Goal: Task Accomplishment & Management: Complete application form

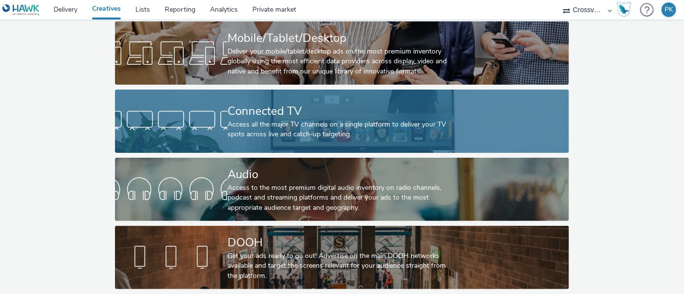
scroll to position [59, 0]
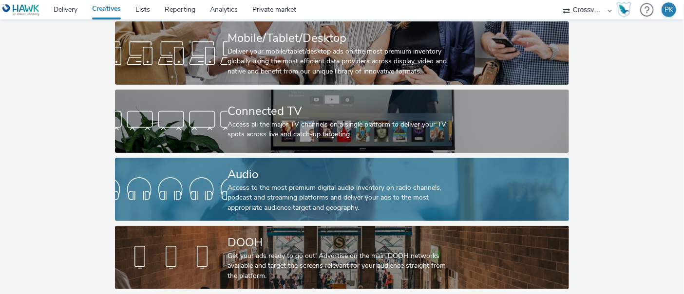
click at [222, 176] on div at bounding box center [171, 189] width 113 height 31
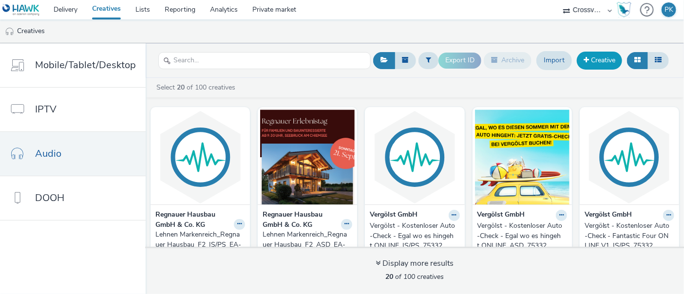
click at [596, 60] on link "Creative" at bounding box center [599, 61] width 45 height 18
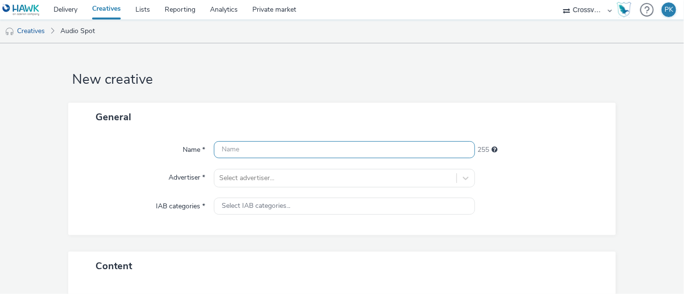
click at [241, 147] on input "text" at bounding box center [345, 149] width 262 height 17
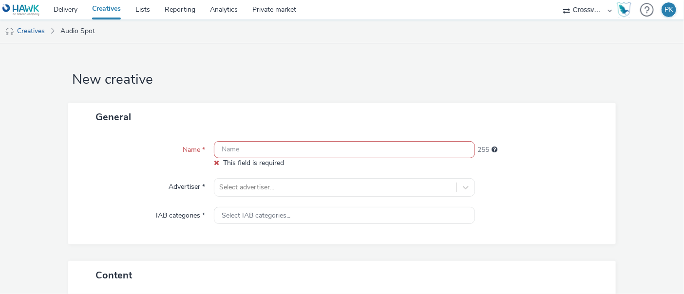
paste input "Vinzenzkrankenhaus Hannover GmbH"
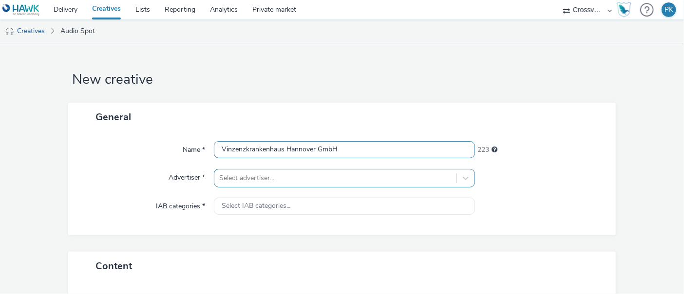
type input "Vinzenzkrankenhaus Hannover GmbH"
click at [250, 177] on div "Select advertiser..." at bounding box center [345, 178] width 262 height 19
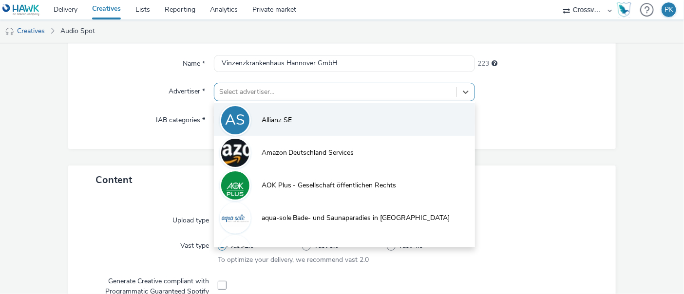
paste input "Vinzenzkrankenhaus Hannover GmbH"
type input "Vinzenzkrankenhaus Hannover GmbH"
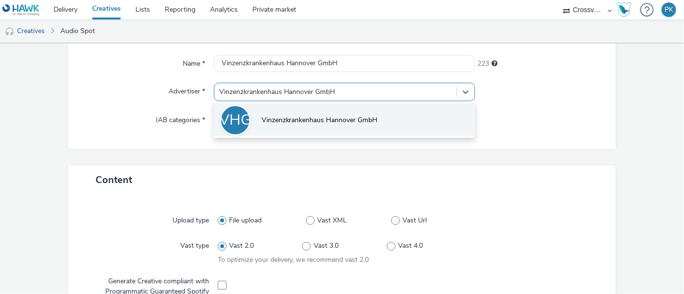
click at [286, 116] on span "Vinzenzkrankenhaus Hannover GmbH" at bounding box center [320, 121] width 117 height 10
type input "[URL][DOMAIN_NAME]"
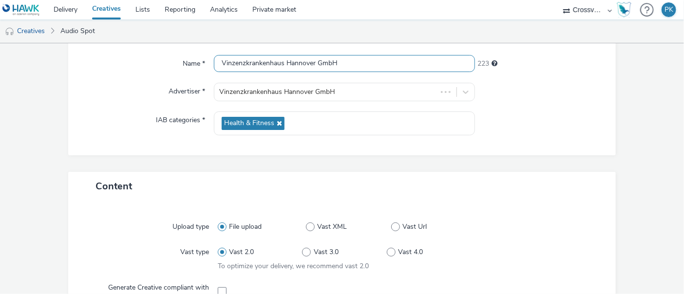
click at [350, 64] on input "Vinzenzkrankenhaus Hannover GmbH" at bounding box center [345, 63] width 262 height 17
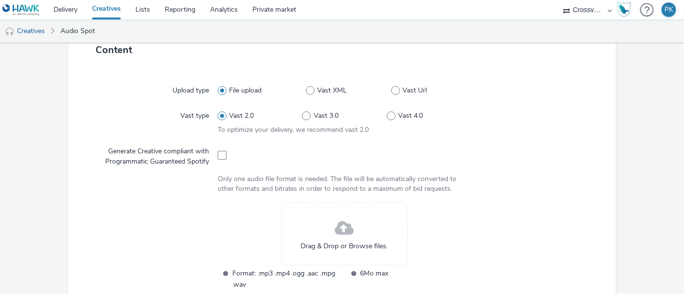
scroll to position [224, 0]
click at [320, 231] on div "Drag & Drop or Browse files." at bounding box center [344, 232] width 127 height 63
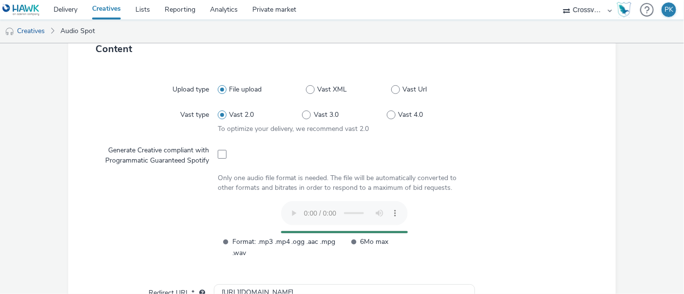
scroll to position [0, 0]
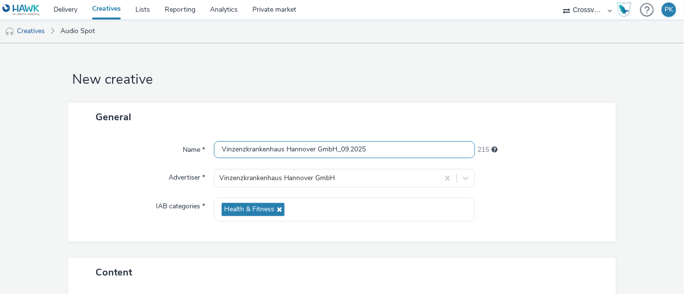
click at [368, 150] on input "Vinzenzkrankenhaus Hannover GmbH_09.2025" at bounding box center [345, 149] width 262 height 17
type input "Vinzenzkrankenhaus Hannover GmbH_09.2025_IS/PS"
click at [563, 197] on div "Name * Vinzenzkrankenhaus Hannover GmbH_09.2025_IS/PS 209 Advertiser * Vinzenzk…" at bounding box center [341, 187] width 547 height 110
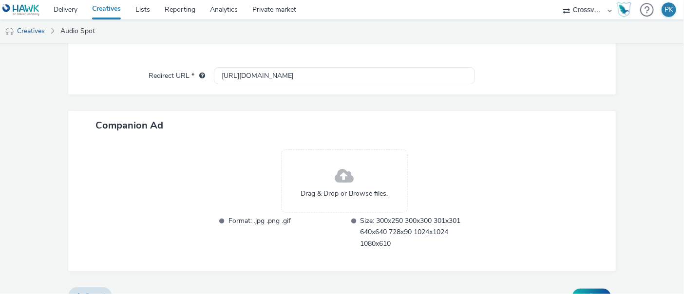
scroll to position [440, 0]
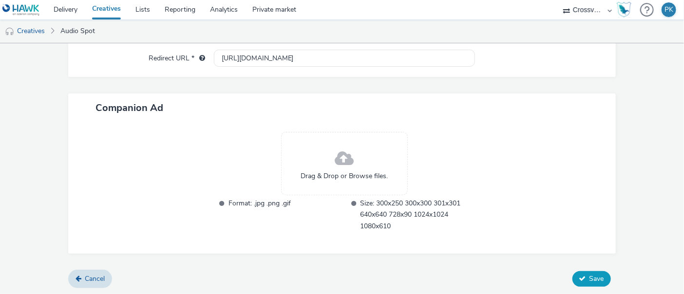
click at [581, 279] on button "Save" at bounding box center [592, 280] width 39 height 16
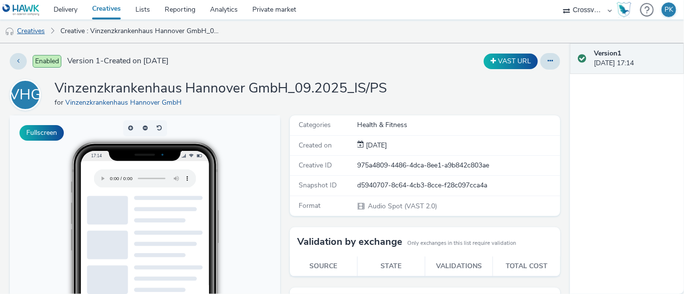
click at [36, 30] on link "Creatives" at bounding box center [25, 30] width 50 height 23
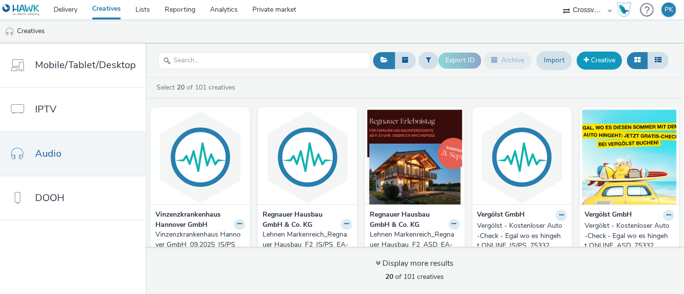
click at [595, 63] on link "Creative" at bounding box center [599, 61] width 45 height 18
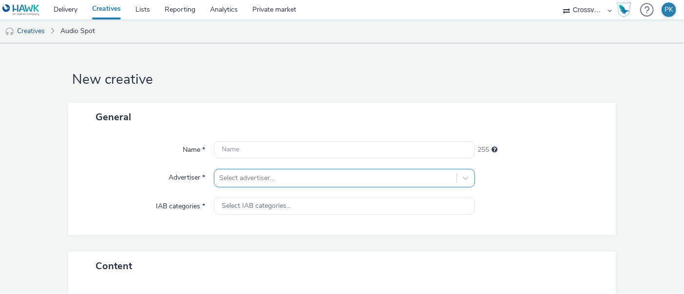
click at [262, 179] on div "Select advertiser..." at bounding box center [345, 178] width 262 height 19
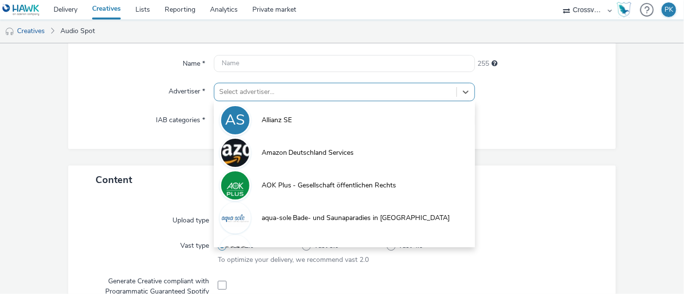
paste input "Vinzenzkrankenhaus Hannover GmbH"
type input "Vinzenzkrankenhaus Hannover GmbH"
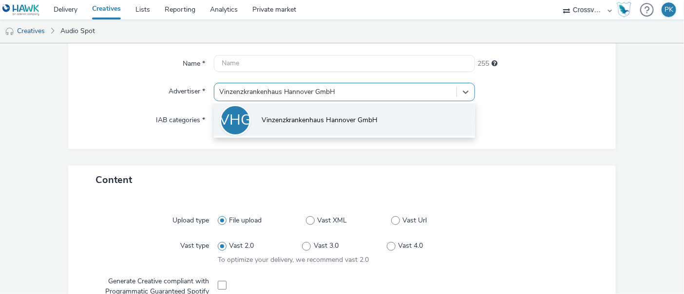
click at [292, 116] on span "Vinzenzkrankenhaus Hannover GmbH" at bounding box center [320, 121] width 117 height 10
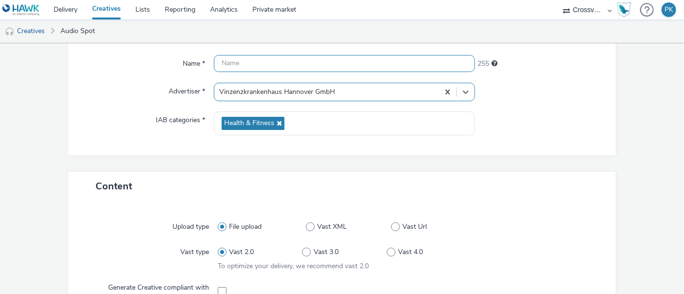
click at [248, 58] on input "text" at bounding box center [345, 63] width 262 height 17
paste input "Vinzenzkrankenhaus Hannover GmbH"
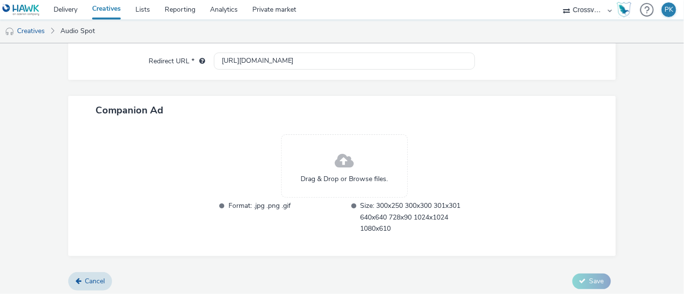
scroll to position [491, 0]
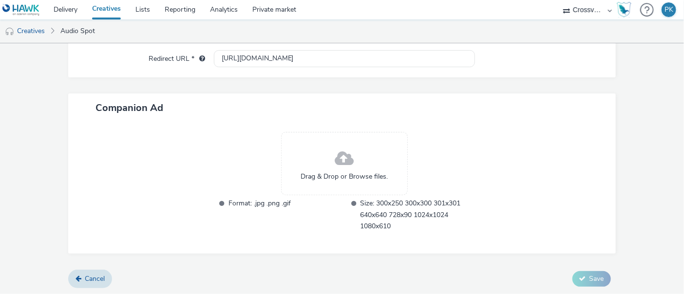
type input "Vinzenzkrankenhaus Hannover GmbH_09.2025_ASD"
